Goal: Transaction & Acquisition: Purchase product/service

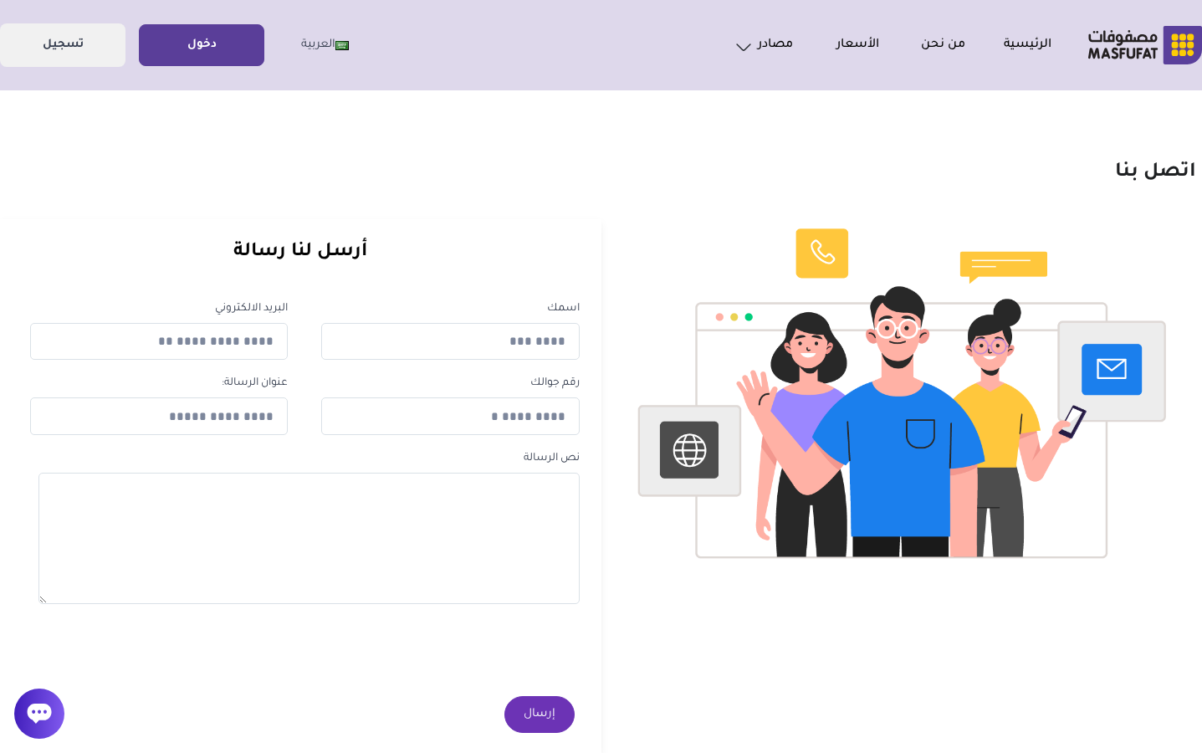
click at [218, 54] on link "دخول" at bounding box center [202, 46] width 124 height 38
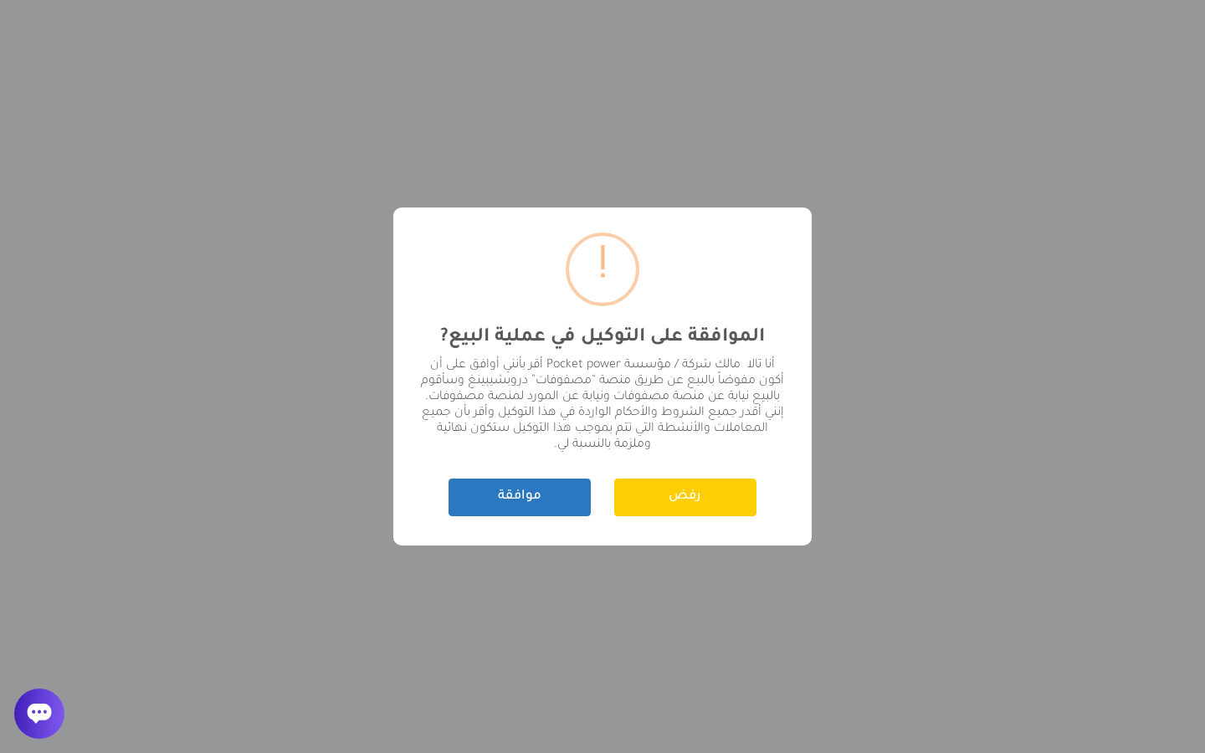
click at [552, 498] on button "موافقة" at bounding box center [519, 497] width 142 height 38
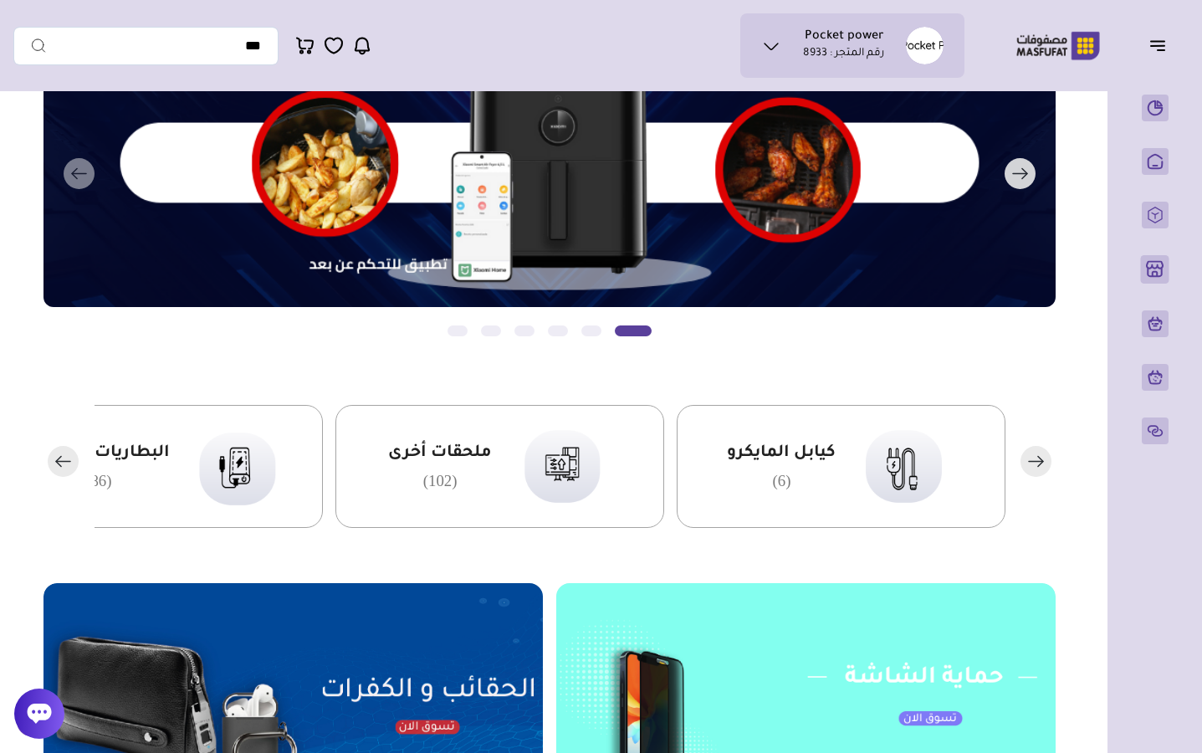
scroll to position [149, 0]
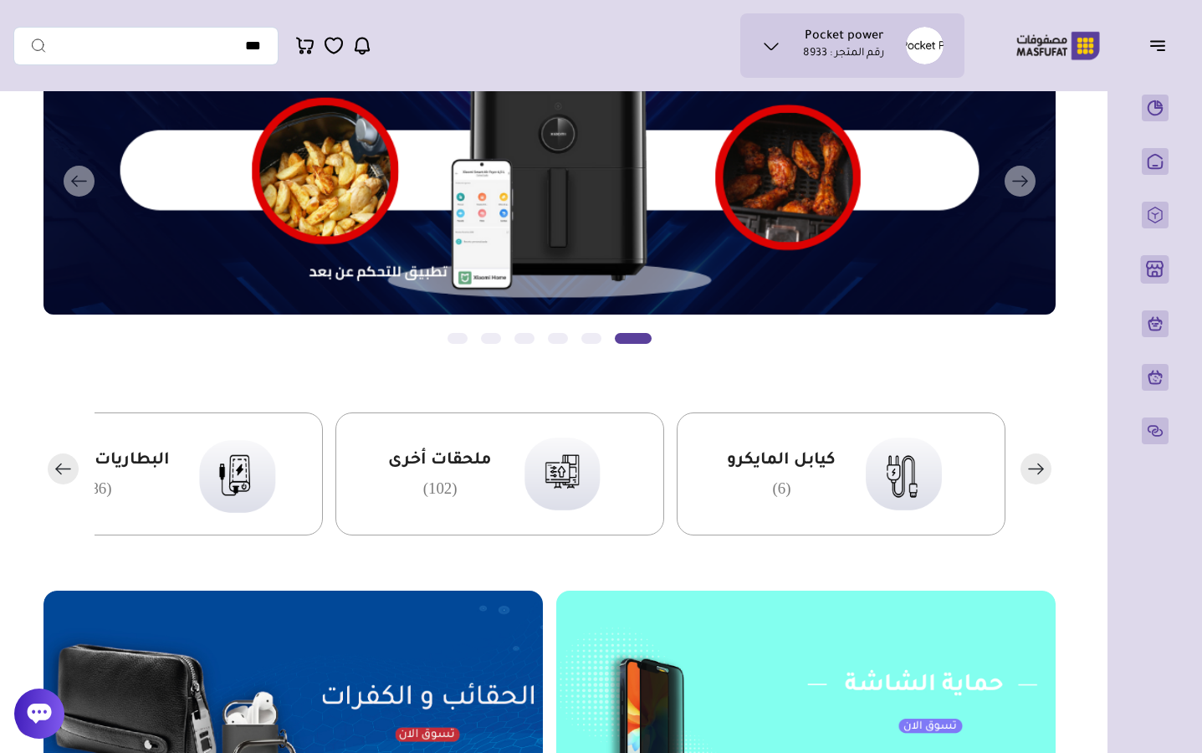
click at [57, 464] on rect "button" at bounding box center [63, 468] width 31 height 31
click at [511, 463] on span "البطاريات المتنقلة" at bounding box center [439, 461] width 143 height 22
click at [473, 457] on span "البطاريات المتنقلة" at bounding box center [439, 461] width 143 height 22
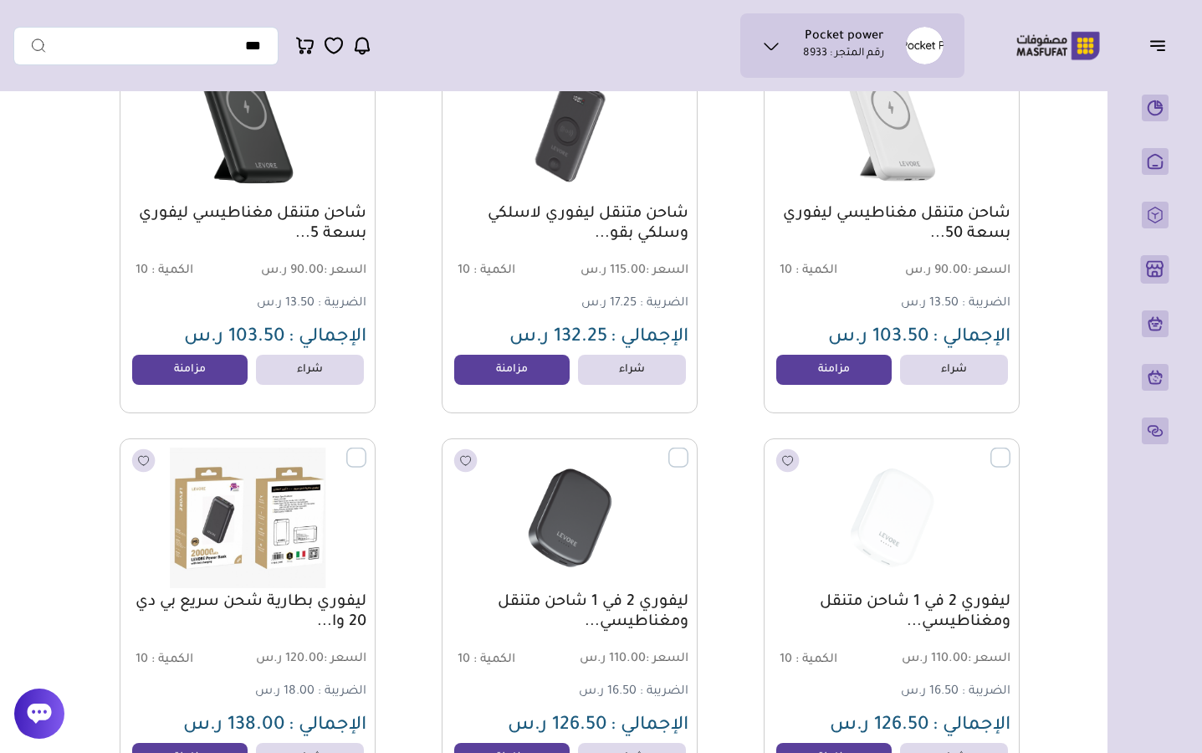
scroll to position [2765, 0]
